Goal: Transaction & Acquisition: Purchase product/service

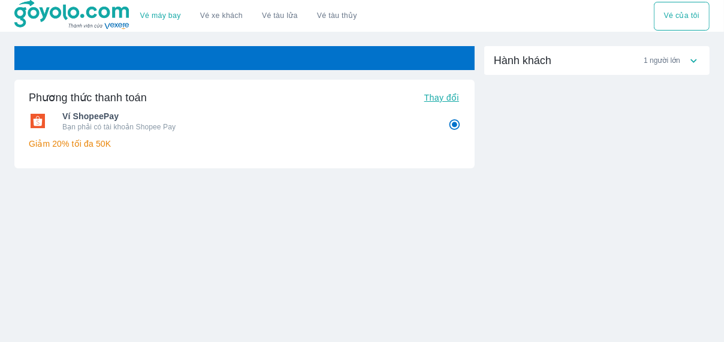
radio input "false"
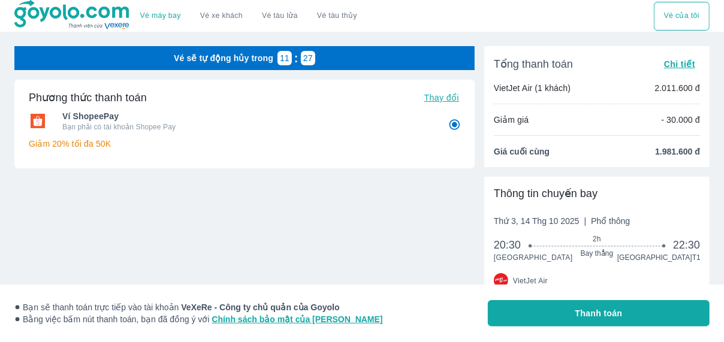
radio input "false"
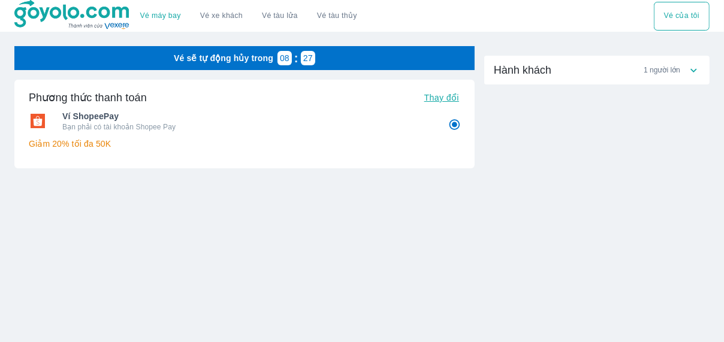
radio input "false"
